Goal: Task Accomplishment & Management: Manage account settings

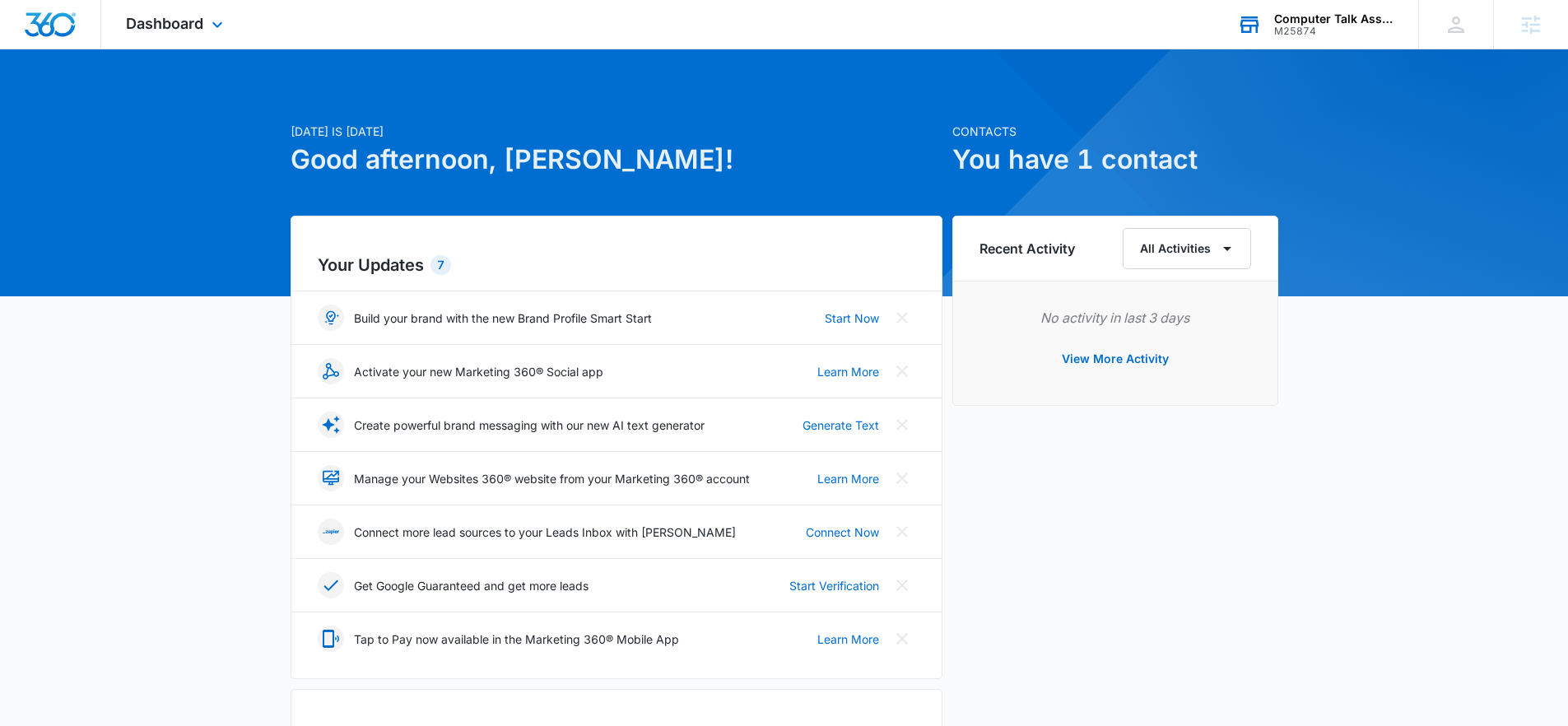
click at [1280, 19] on div "Computer Talk Associates, Inc." at bounding box center [1334, 18] width 120 height 13
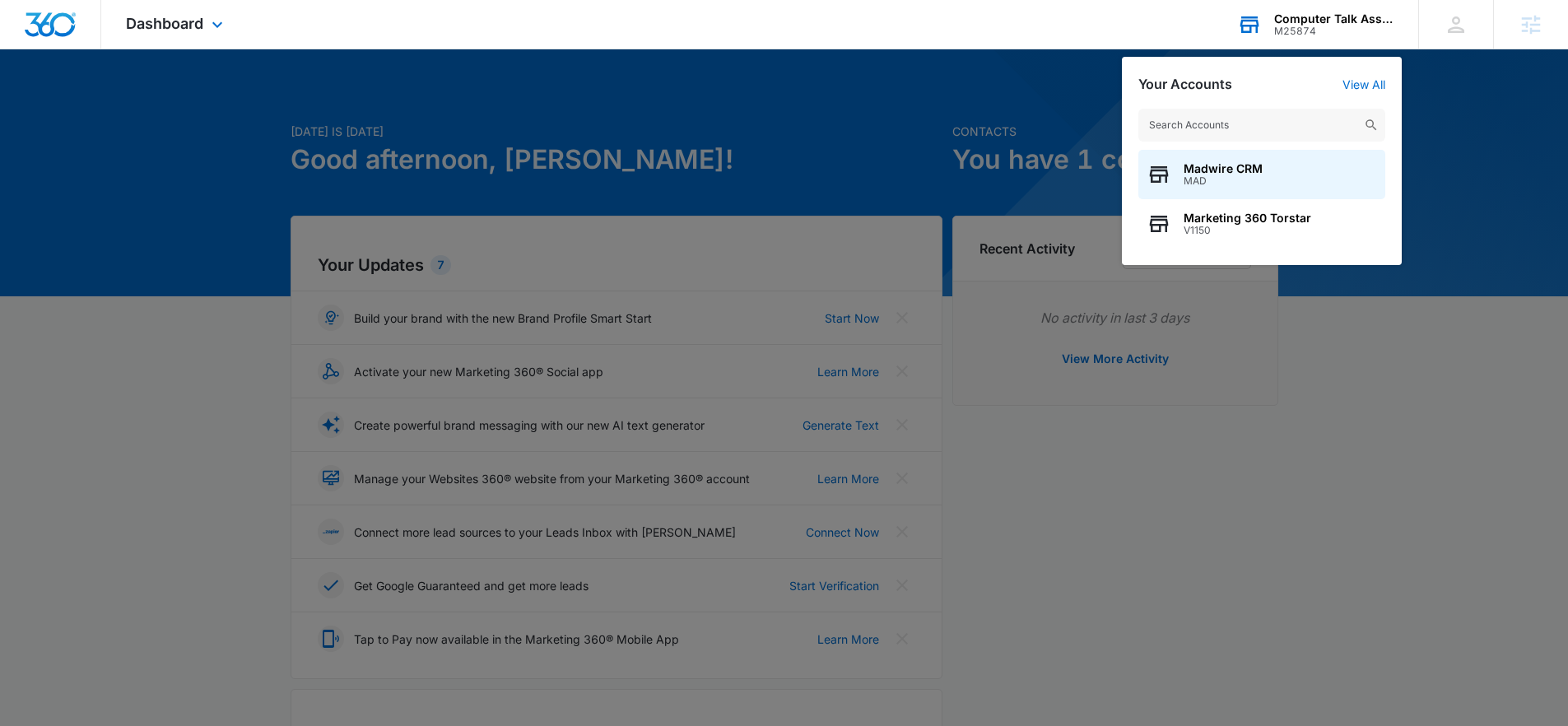
click at [1261, 114] on input "text" at bounding box center [1261, 125] width 247 height 33
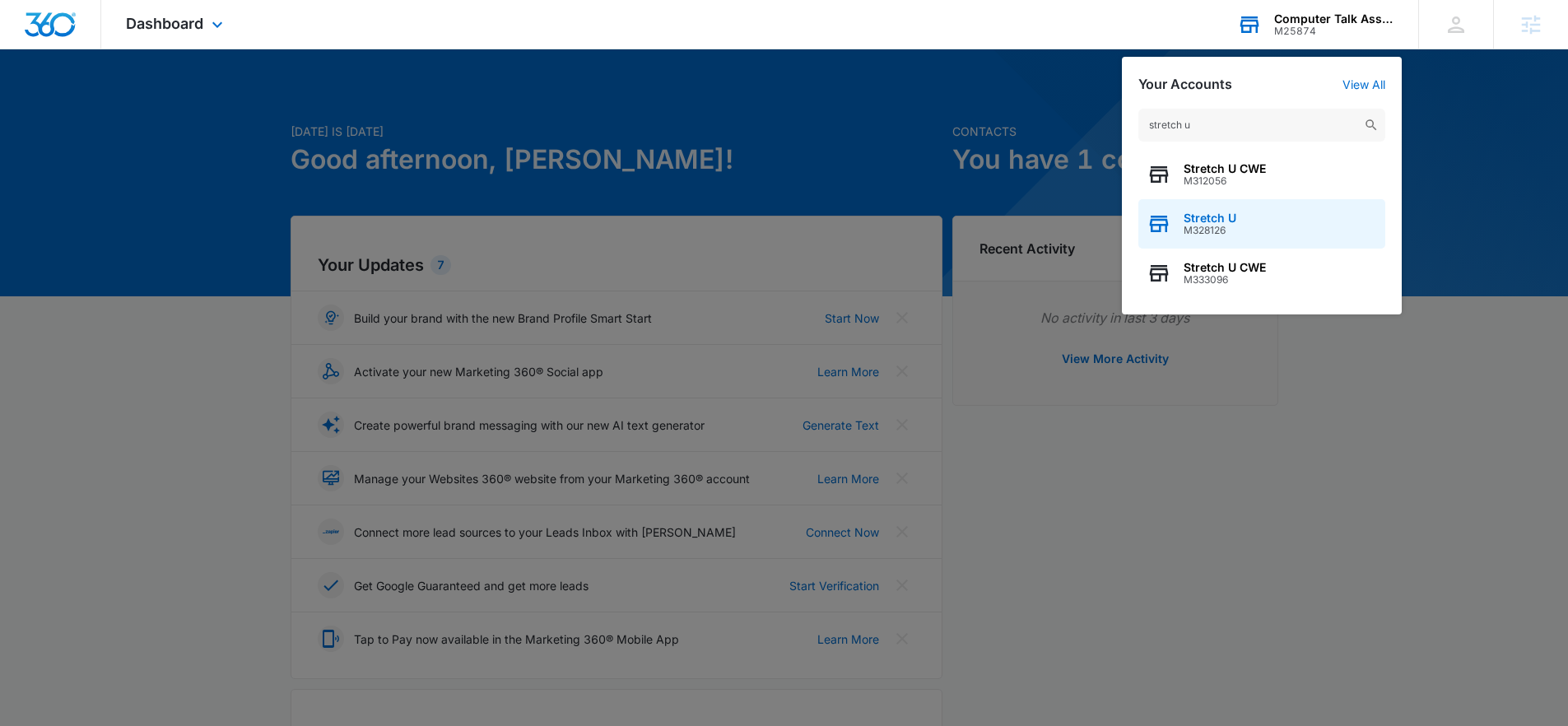
type input "stretch u"
click at [1238, 222] on div "Stretch U M328126" at bounding box center [1261, 224] width 247 height 50
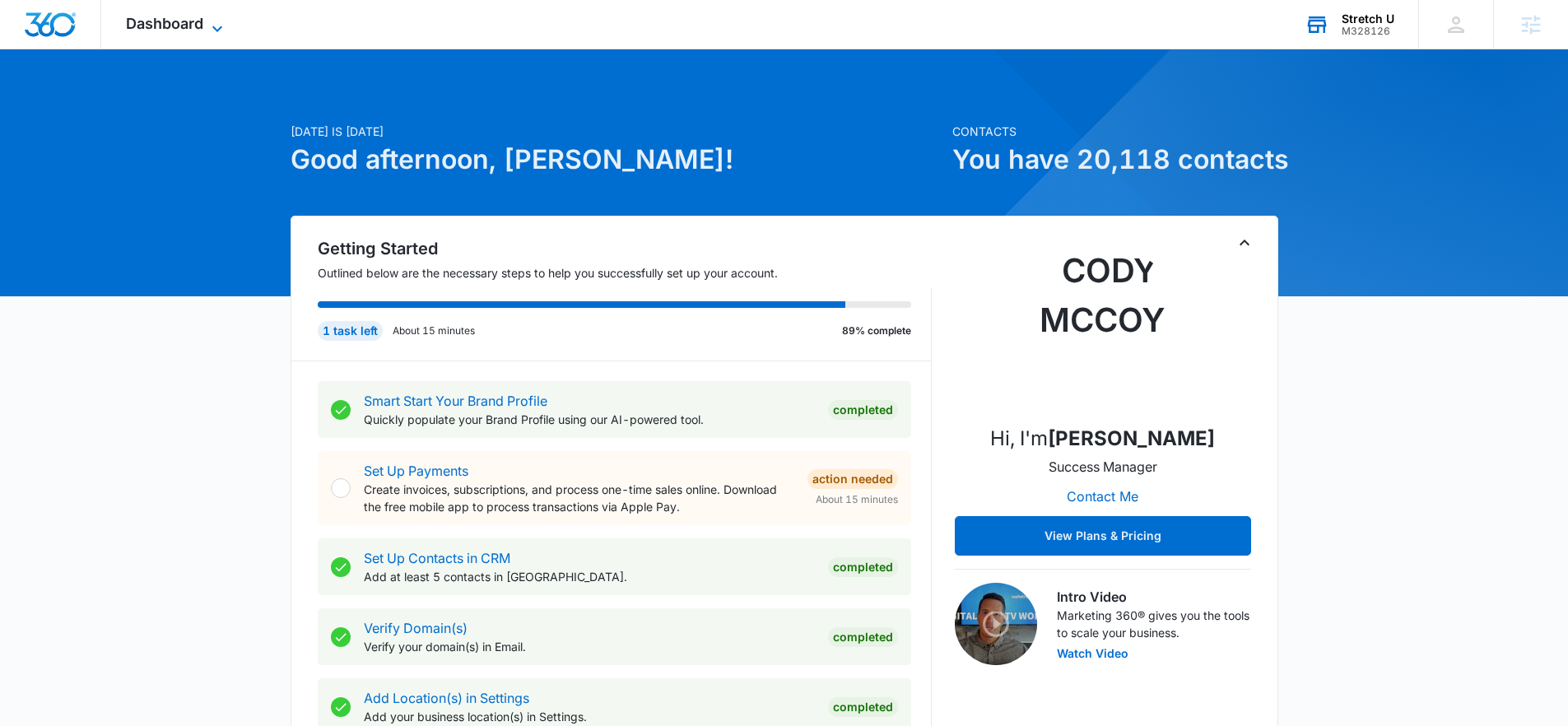
click at [211, 29] on icon at bounding box center [218, 29] width 20 height 20
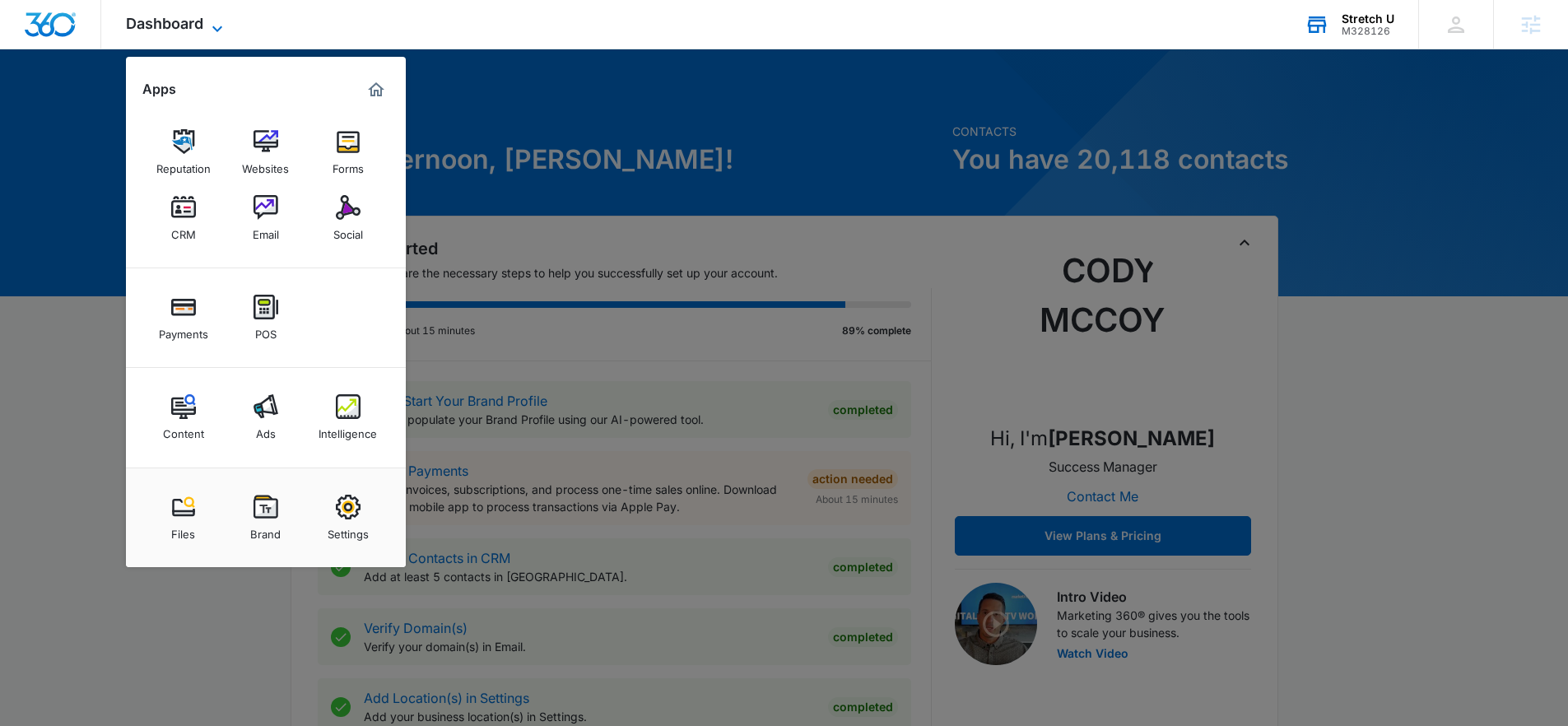
click at [200, 28] on span "Dashboard" at bounding box center [164, 23] width 77 height 17
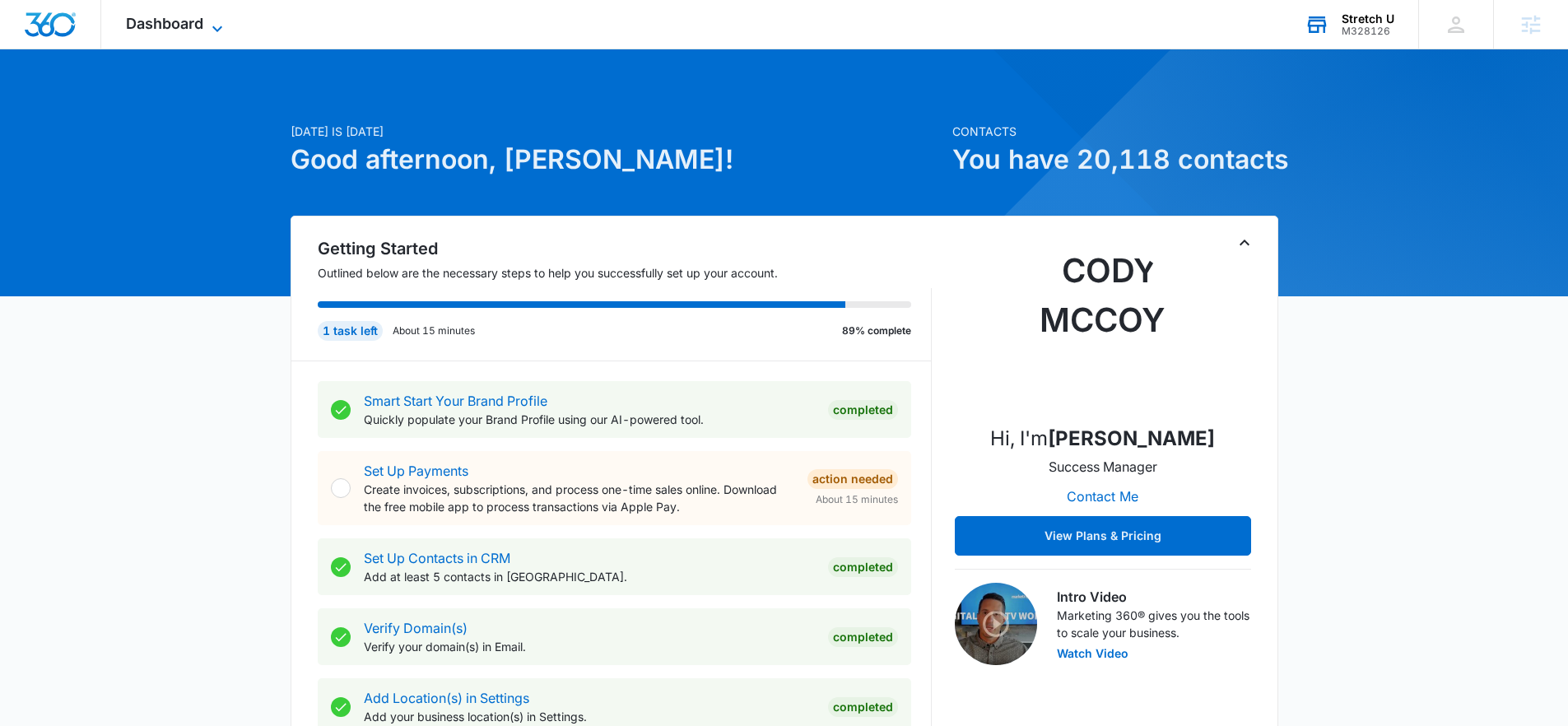
click at [197, 28] on span "Dashboard" at bounding box center [164, 23] width 77 height 17
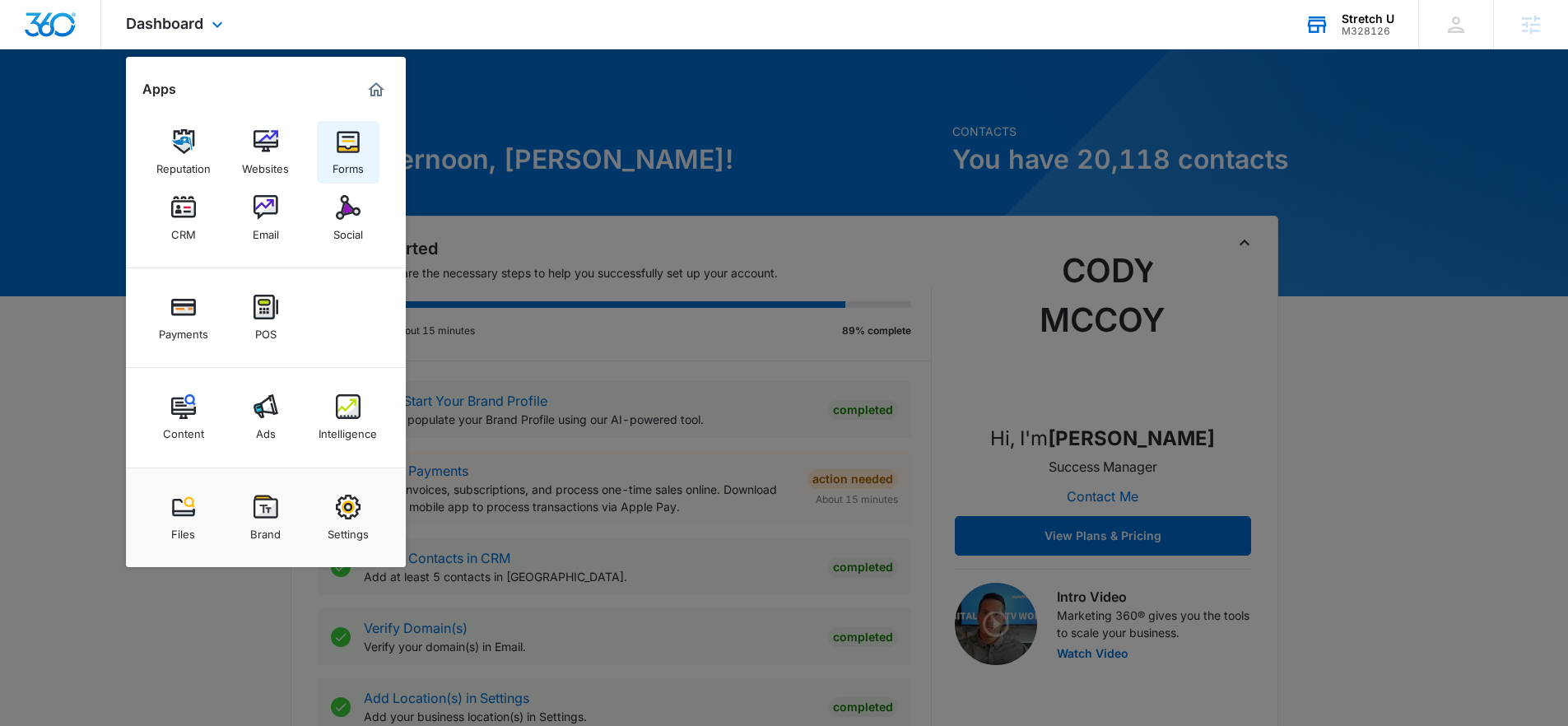
click at [341, 154] on div "Forms" at bounding box center [348, 164] width 31 height 21
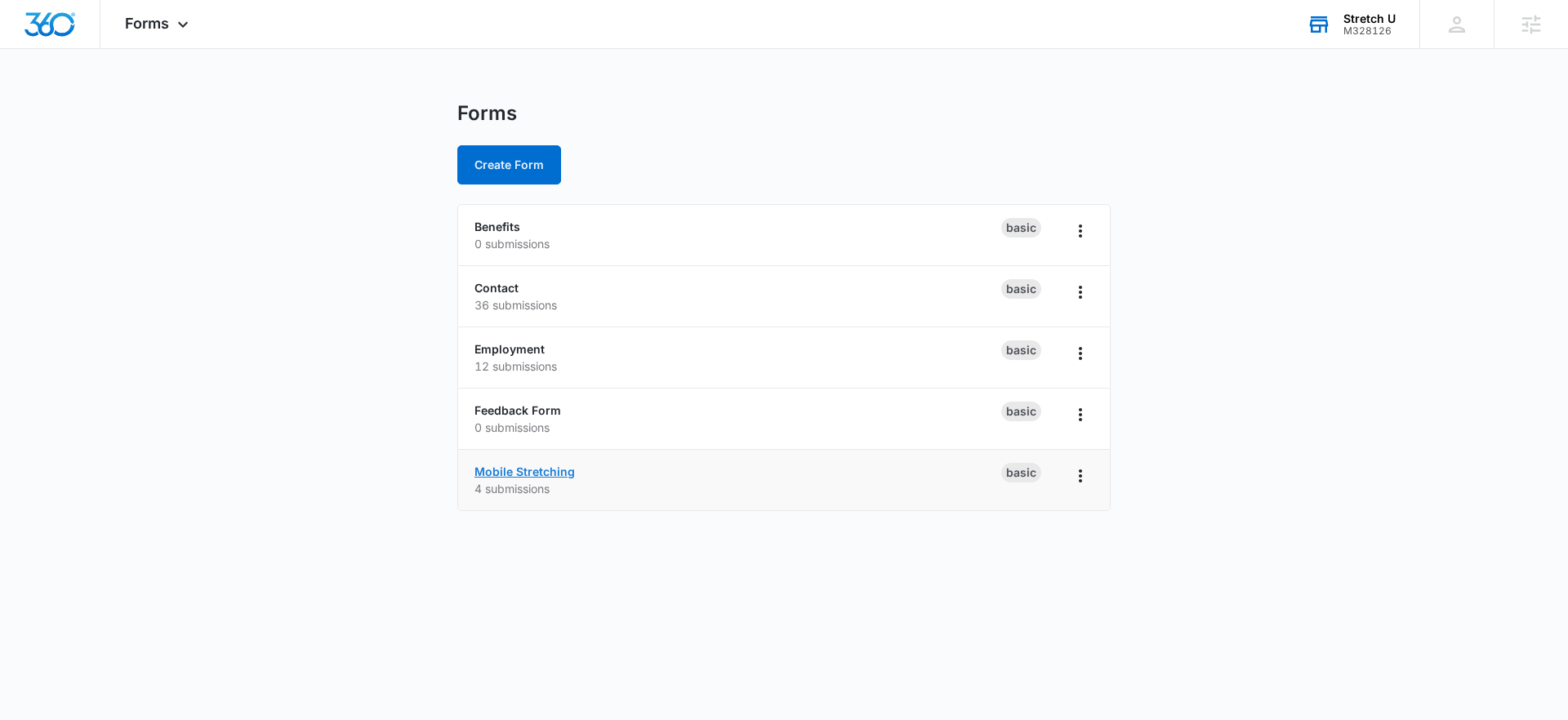
click at [522, 470] on link "Mobile Stretching" at bounding box center [525, 471] width 100 height 14
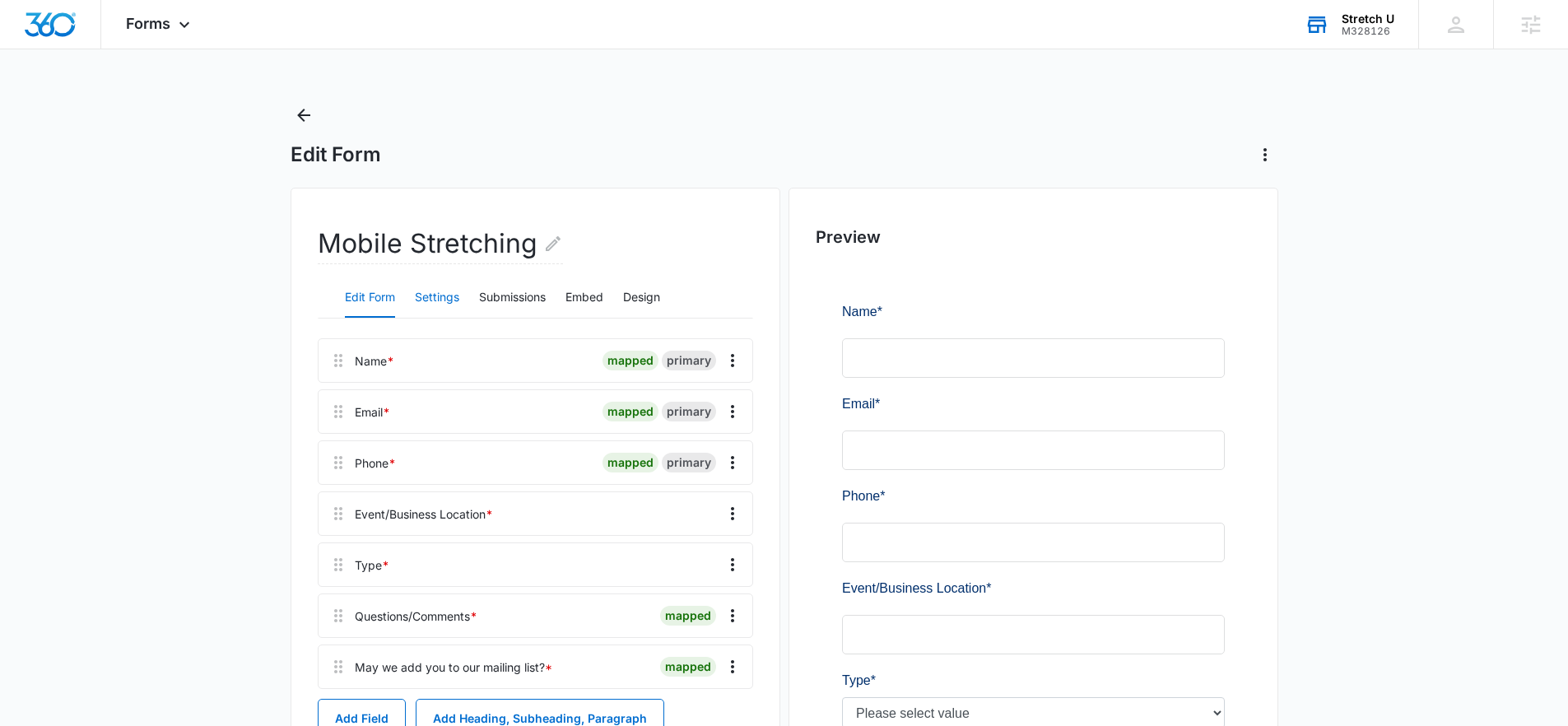
click at [457, 311] on button "Settings" at bounding box center [437, 298] width 44 height 40
